Goal: Information Seeking & Learning: Learn about a topic

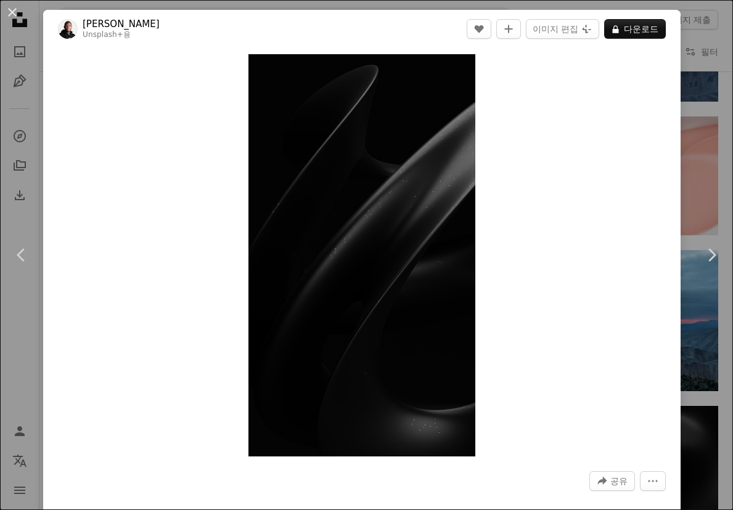
scroll to position [26830, 0]
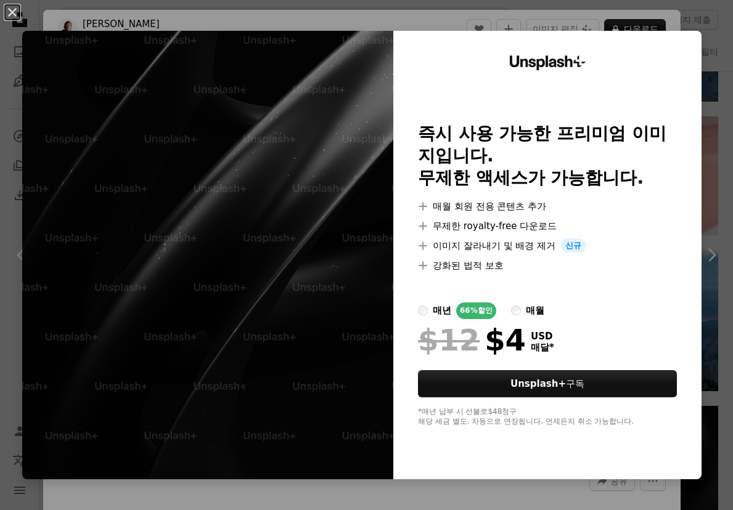
click at [273, 92] on img at bounding box center [207, 255] width 371 height 449
click at [12, 13] on button "An X shape" at bounding box center [12, 12] width 15 height 15
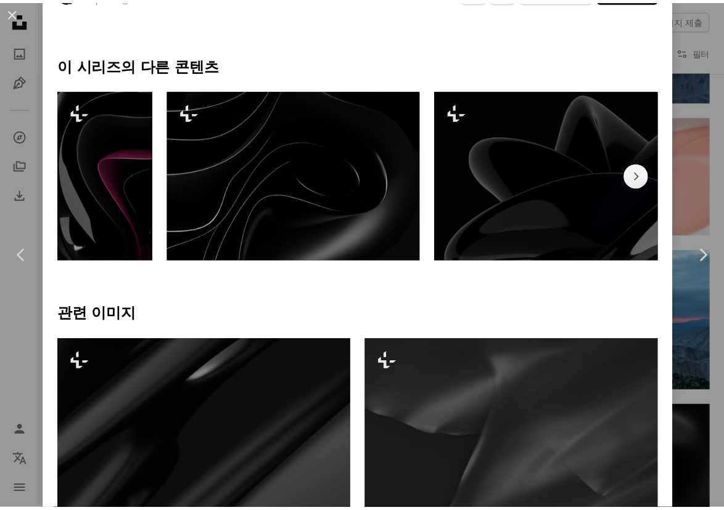
scroll to position [432, 0]
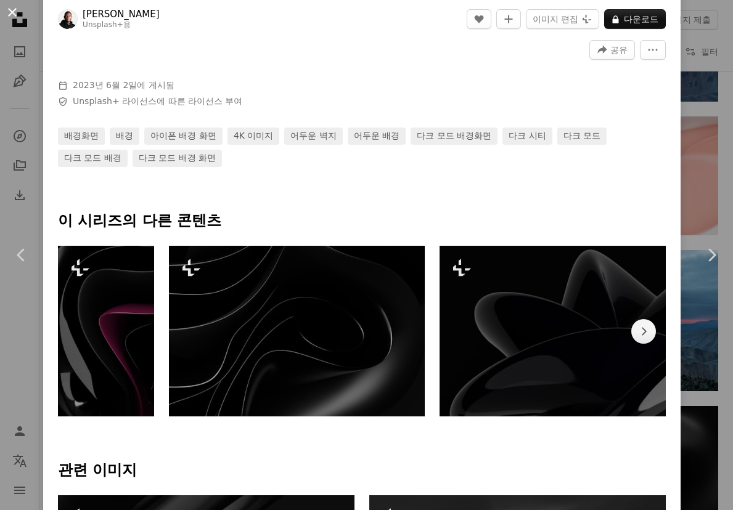
click at [13, 8] on button "An X shape" at bounding box center [12, 12] width 15 height 15
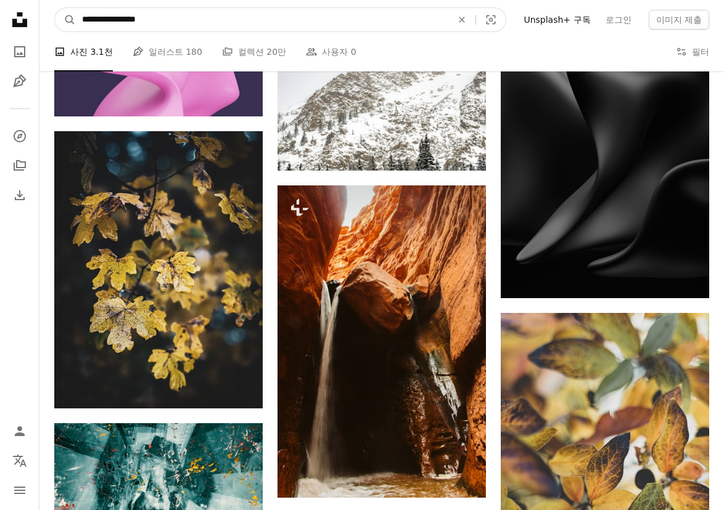
scroll to position [26758, 0]
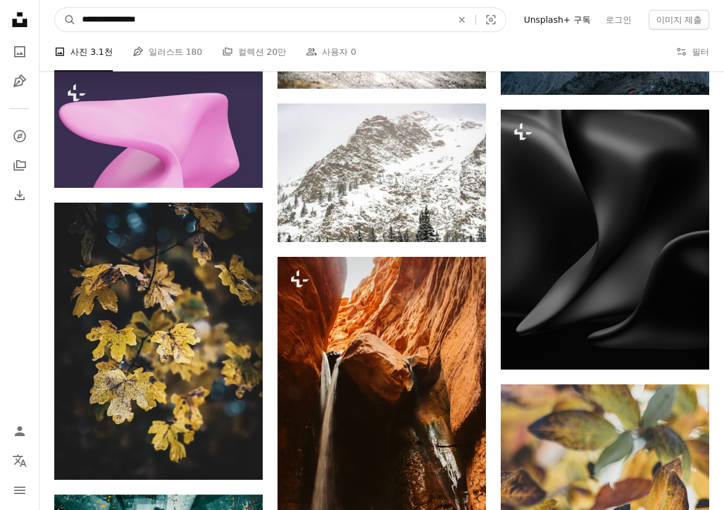
drag, startPoint x: 197, startPoint y: 13, endPoint x: -48, endPoint y: -22, distance: 247.2
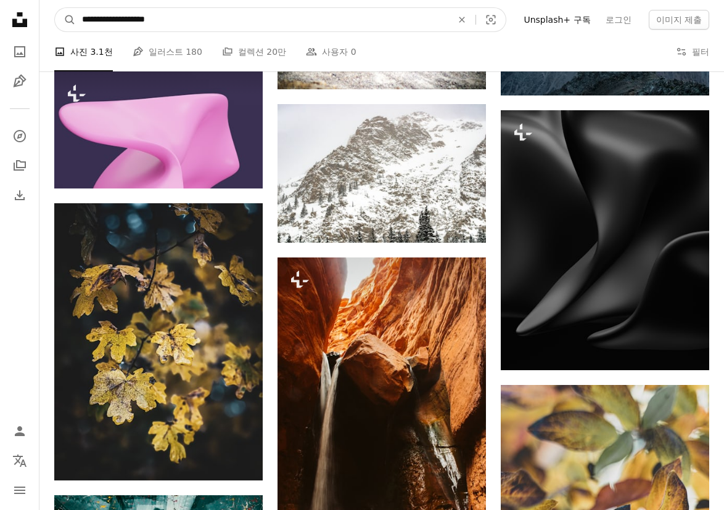
type input "**********"
click button "A magnifying glass" at bounding box center [65, 19] width 21 height 23
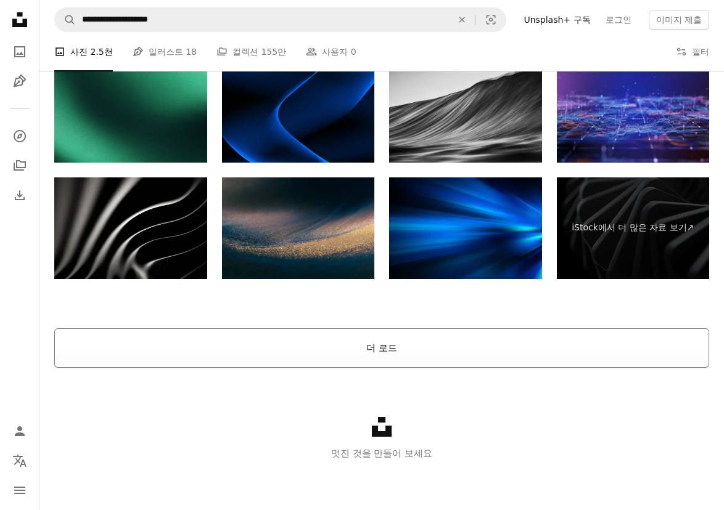
click at [361, 353] on button "더 로드" at bounding box center [381, 348] width 655 height 39
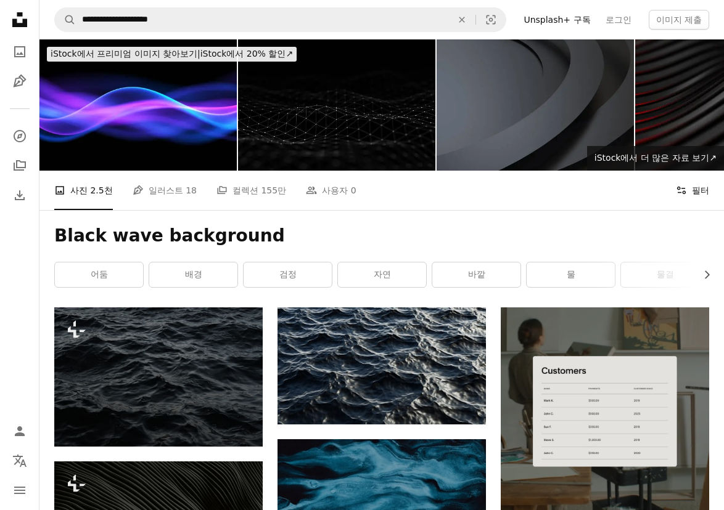
click at [687, 189] on button "Filters 필터" at bounding box center [692, 190] width 33 height 39
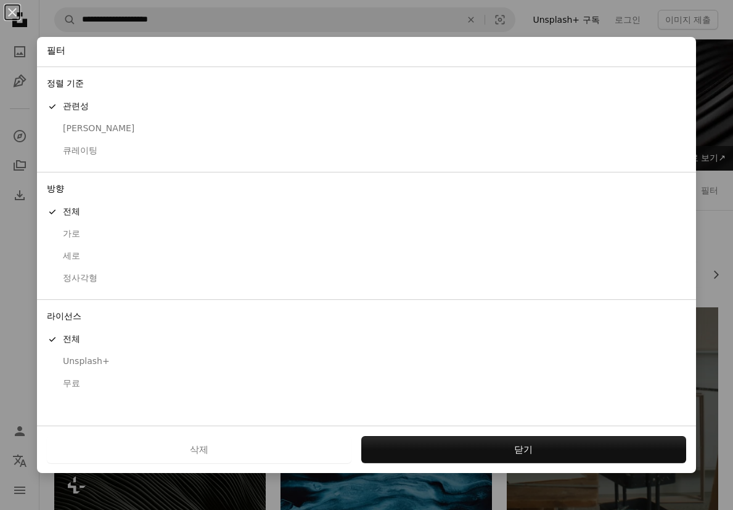
click at [66, 389] on div "무료" at bounding box center [366, 384] width 639 height 12
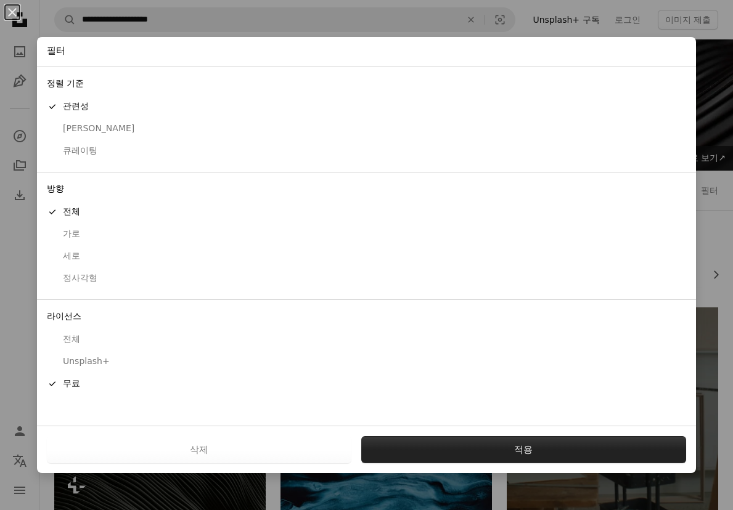
click at [473, 454] on button "적용" at bounding box center [524, 449] width 326 height 27
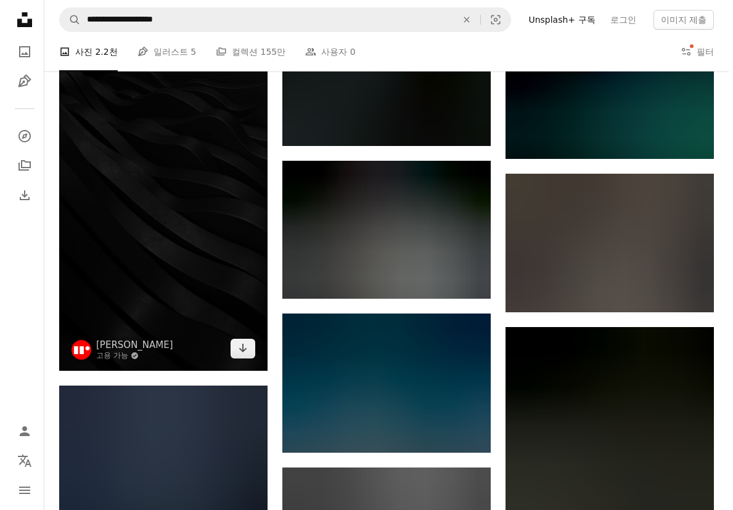
scroll to position [6597, 0]
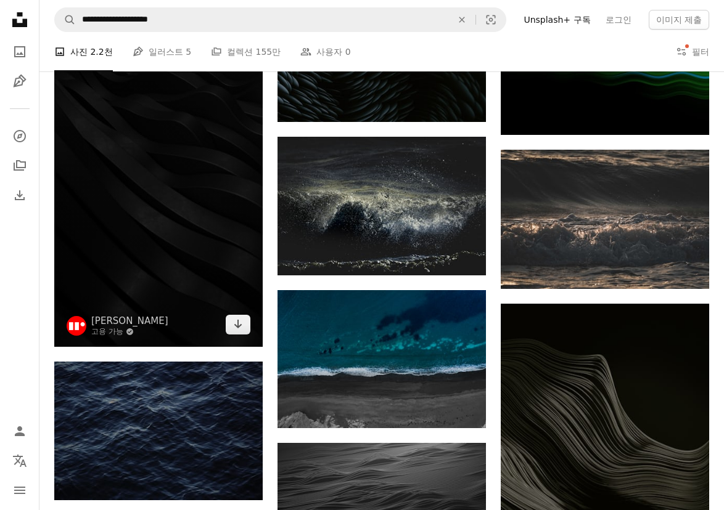
click at [208, 208] on img at bounding box center [158, 162] width 208 height 371
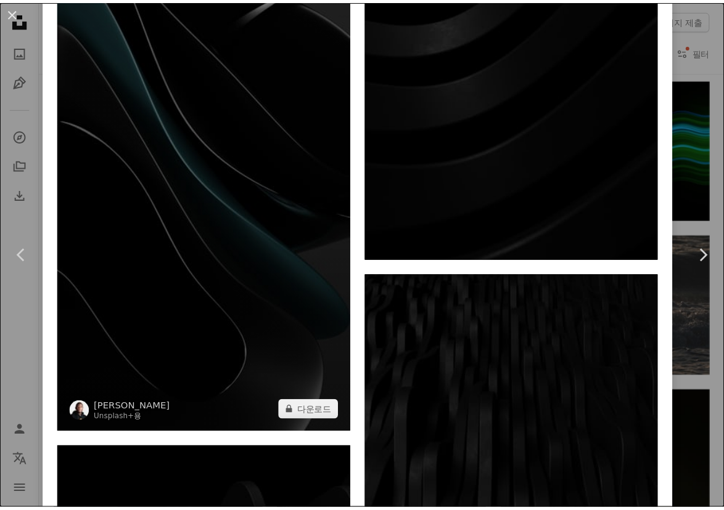
scroll to position [3761, 0]
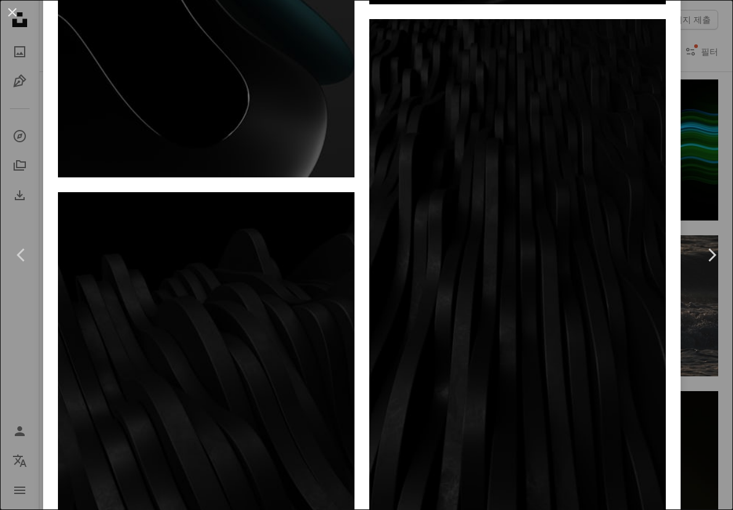
click at [39, 322] on div "An X shape Chevron left Chevron right [PERSON_NAME] 고용 가능 A checkmark inside of…" at bounding box center [366, 255] width 733 height 510
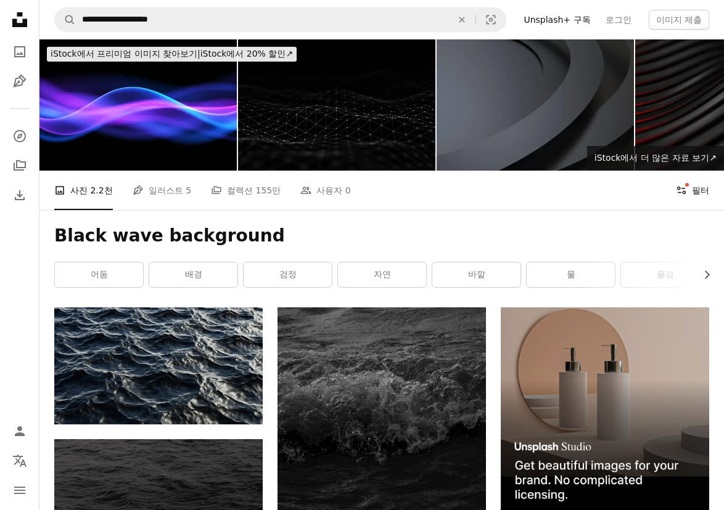
click at [694, 187] on button "Filters 필터" at bounding box center [692, 190] width 33 height 39
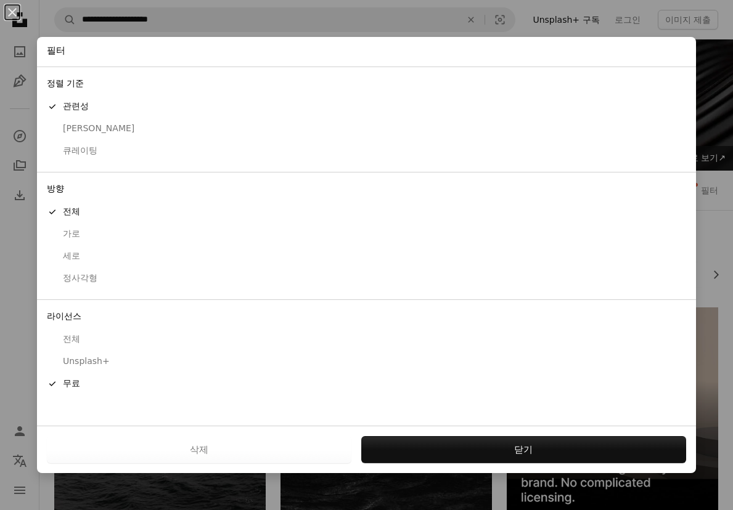
click at [498, 434] on div "삭제 닫기" at bounding box center [366, 449] width 659 height 47
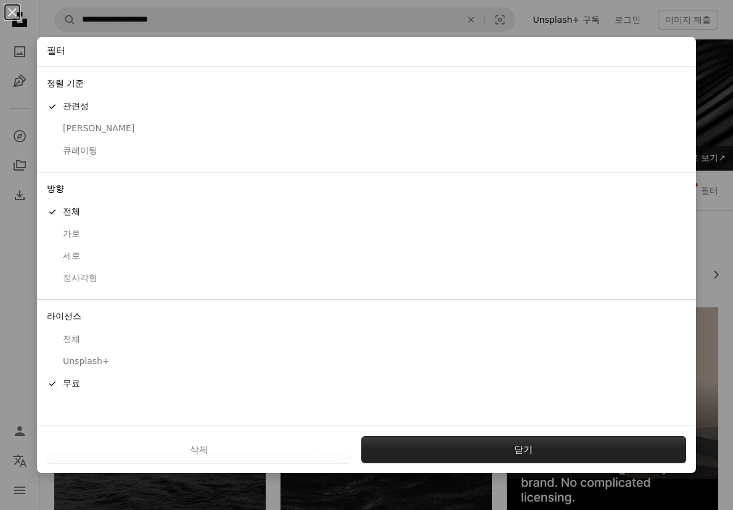
click at [485, 456] on button "닫기" at bounding box center [524, 449] width 326 height 27
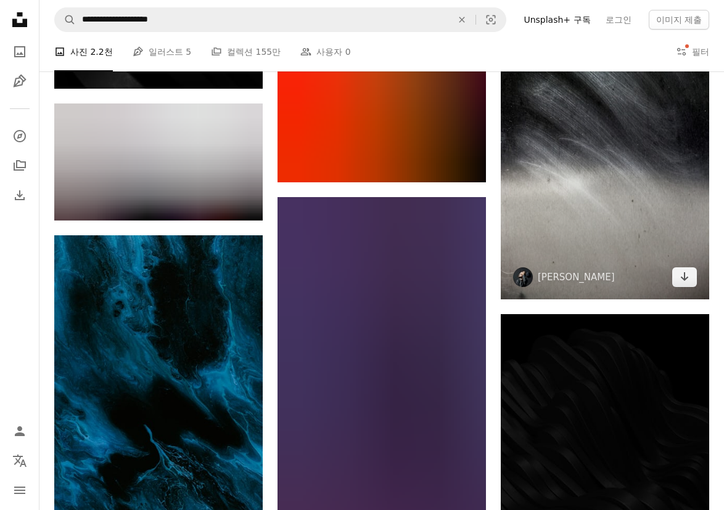
scroll to position [20397, 0]
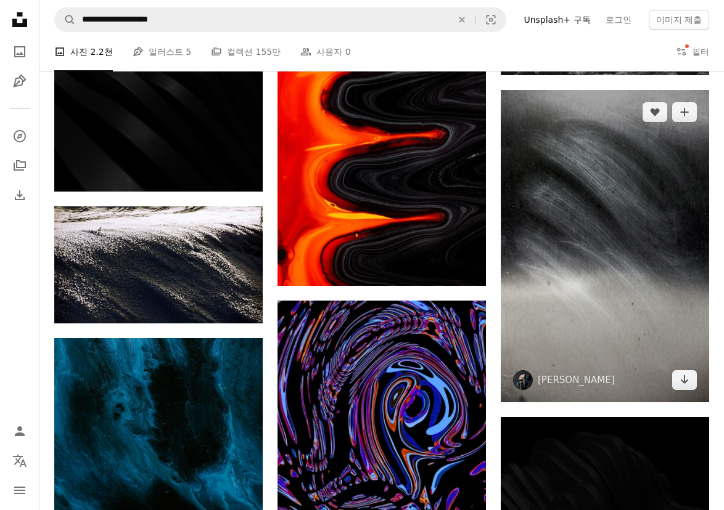
click at [620, 291] on img at bounding box center [605, 246] width 208 height 313
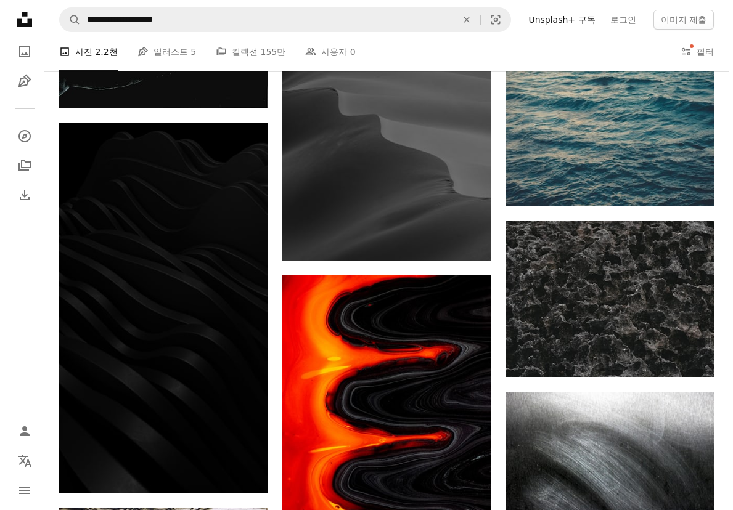
scroll to position [20150, 0]
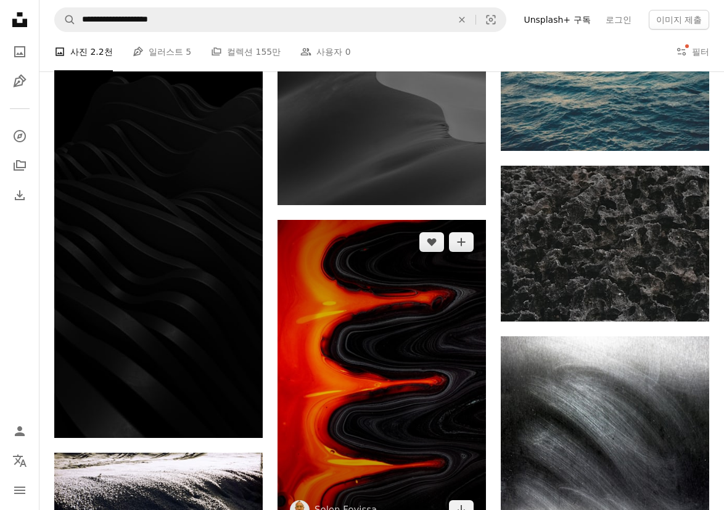
click at [398, 274] on img at bounding box center [381, 376] width 208 height 313
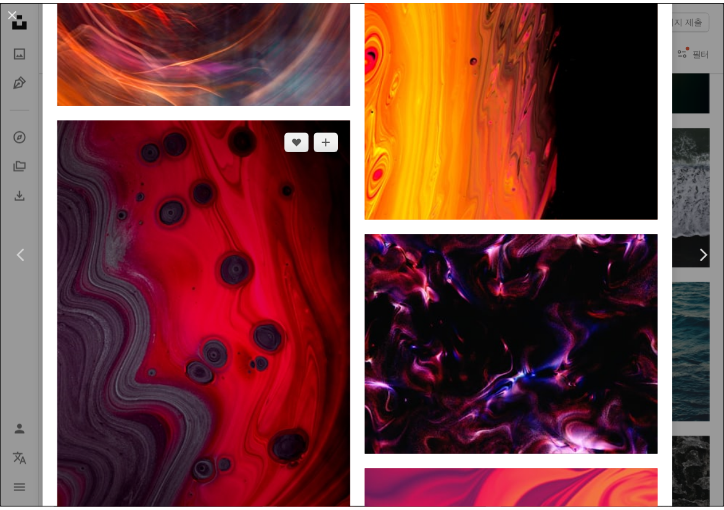
scroll to position [7841, 0]
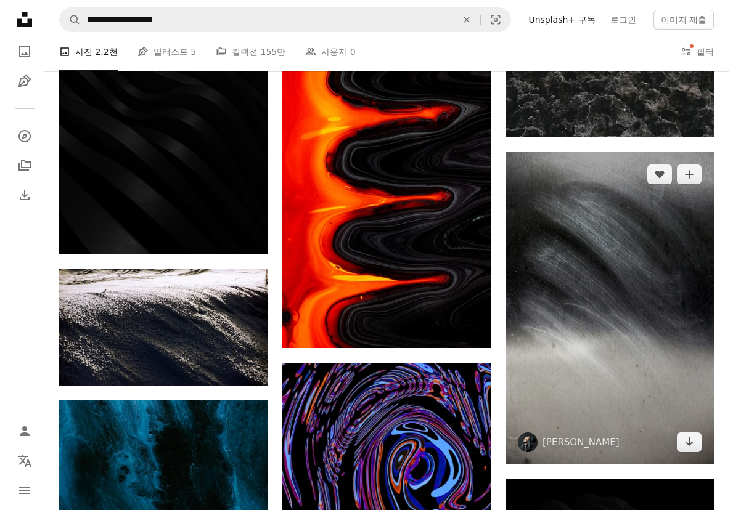
scroll to position [20335, 0]
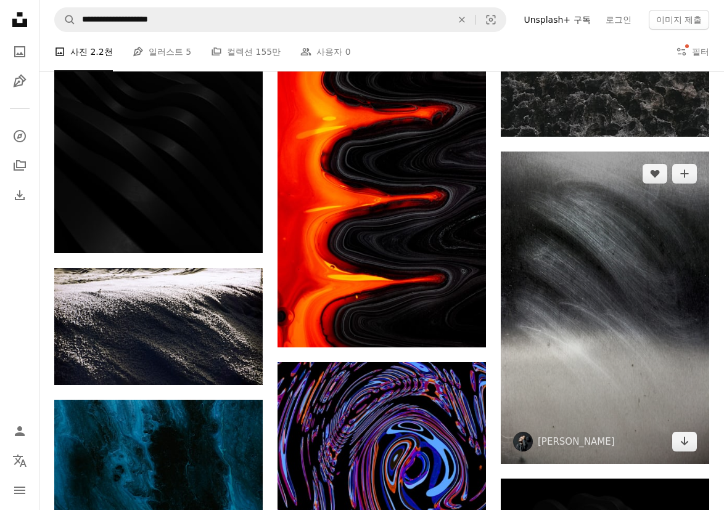
click at [581, 288] on img at bounding box center [605, 308] width 208 height 313
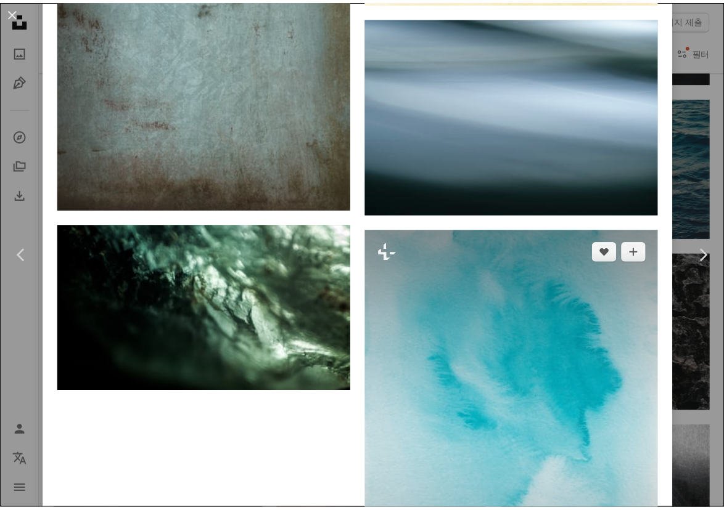
scroll to position [13077, 0]
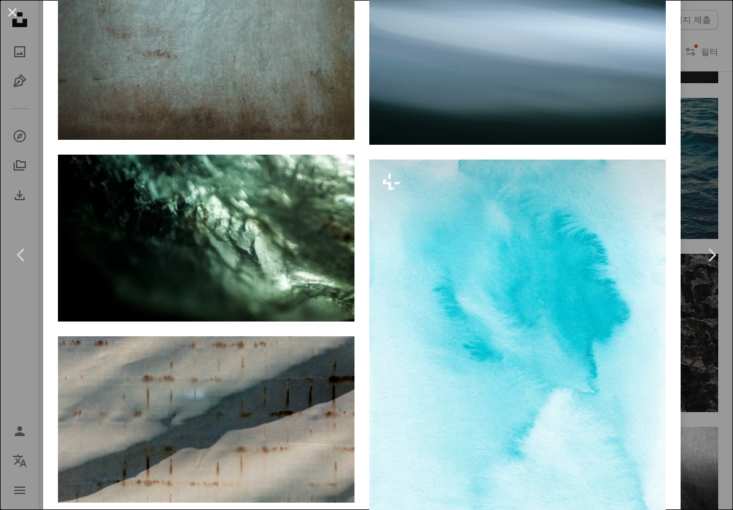
drag, startPoint x: 12, startPoint y: 13, endPoint x: 276, endPoint y: 112, distance: 281.7
click at [12, 12] on button "An X shape" at bounding box center [12, 12] width 15 height 15
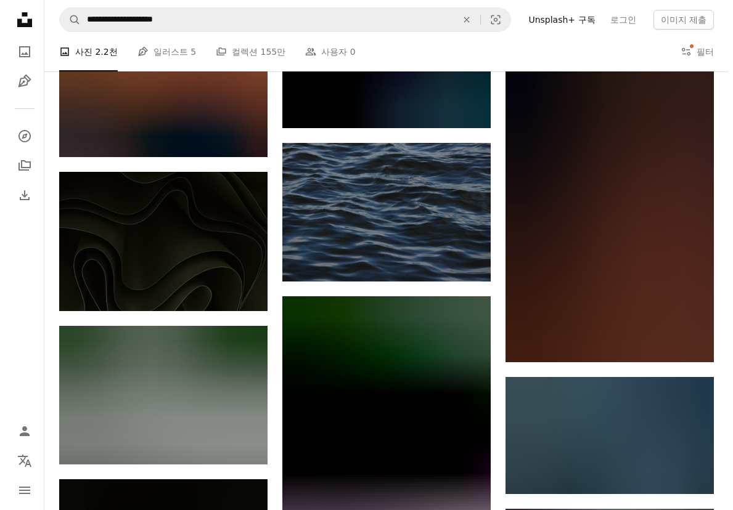
scroll to position [26623, 0]
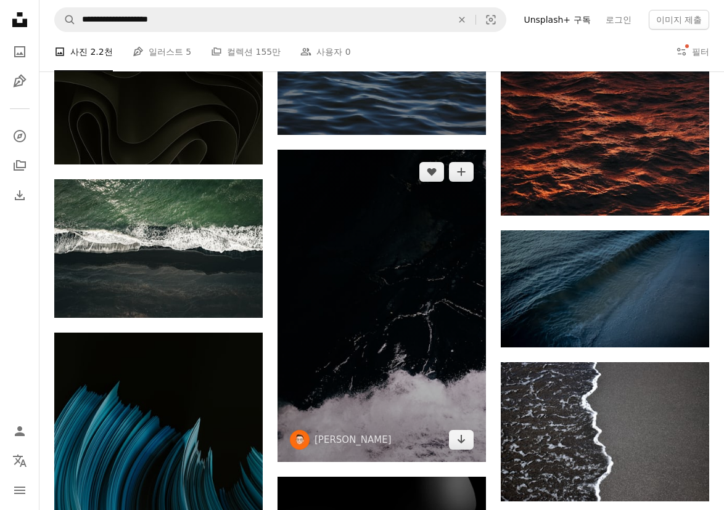
click at [340, 250] on img at bounding box center [381, 306] width 208 height 313
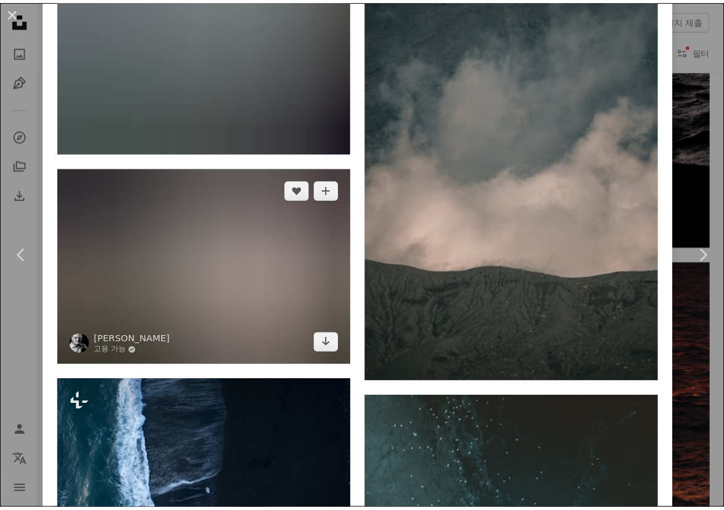
scroll to position [2651, 0]
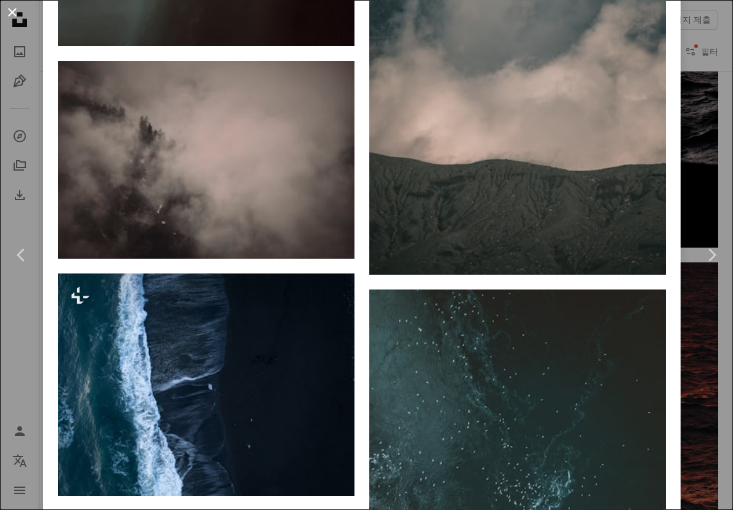
click at [6, 12] on button "An X shape" at bounding box center [12, 12] width 15 height 15
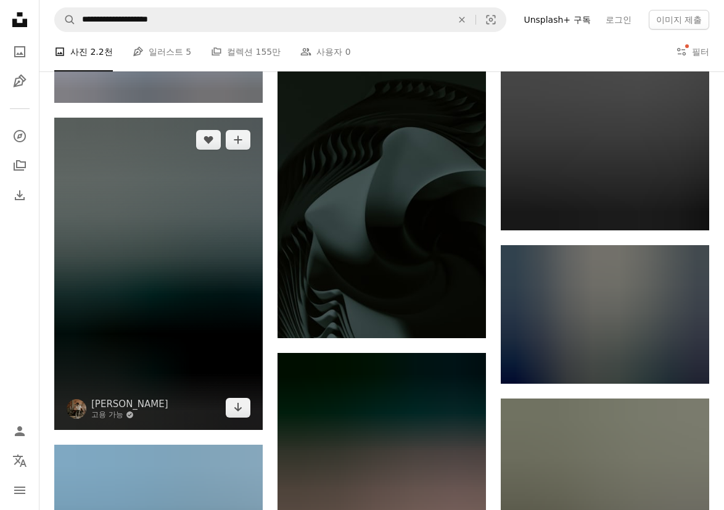
scroll to position [38892, 0]
